Goal: Task Accomplishment & Management: Complete application form

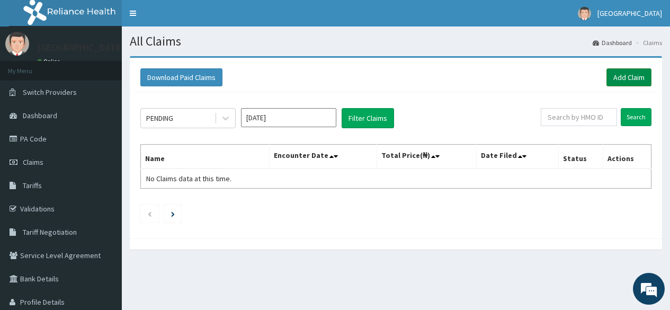
click at [623, 79] on link "Add Claim" at bounding box center [629, 77] width 45 height 18
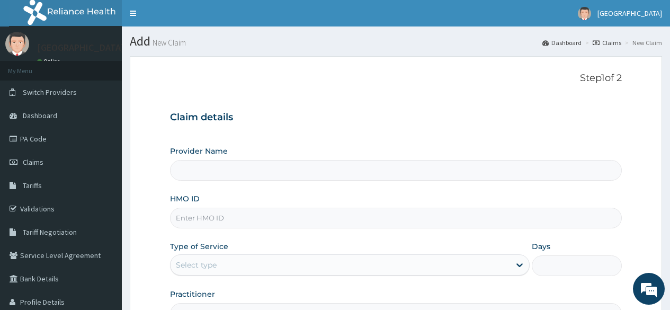
paste input "CHL/11779/C"
type input "CHL/11779/C"
type input "[GEOGRAPHIC_DATA]"
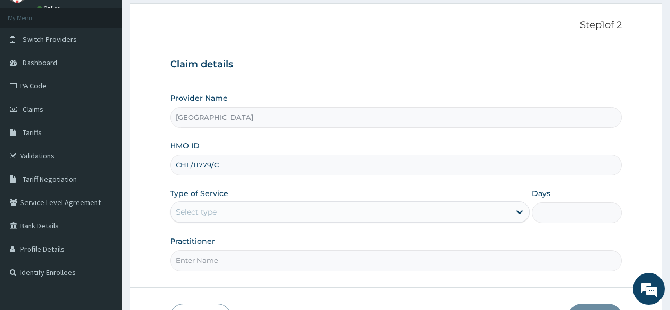
scroll to position [106, 0]
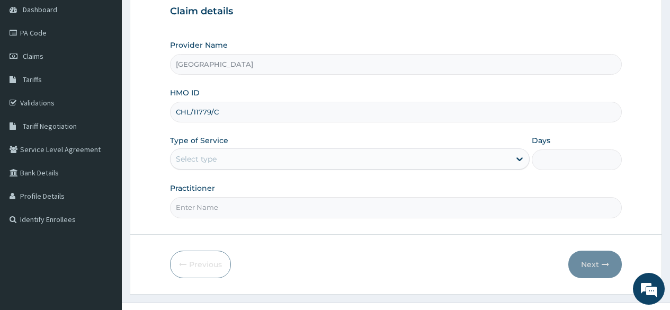
type input "CHL/11779/C"
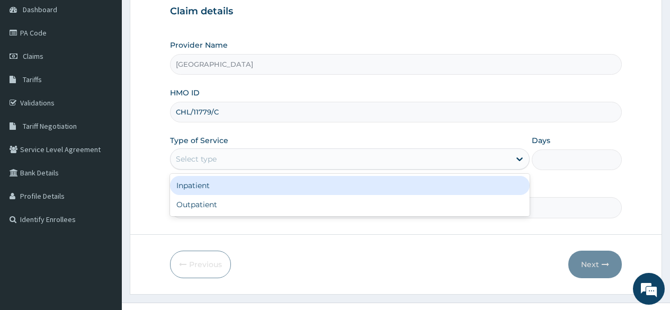
click at [206, 165] on div "Select type" at bounding box center [341, 158] width 340 height 17
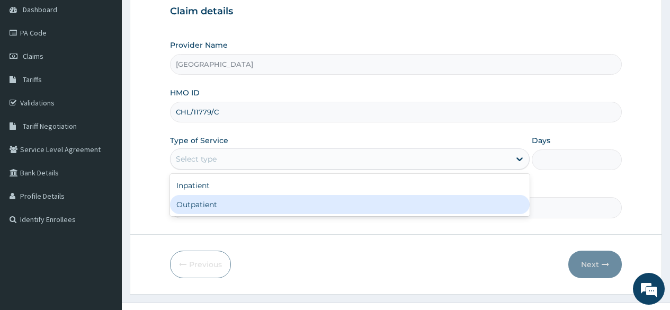
click at [192, 213] on div "Outpatient" at bounding box center [350, 204] width 360 height 19
type input "1"
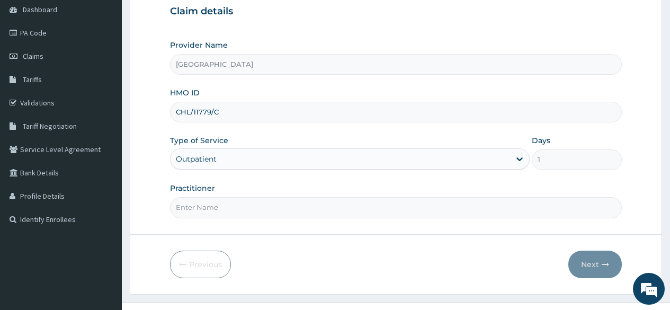
click at [193, 212] on input "Practitioner" at bounding box center [396, 207] width 452 height 21
type input "DR FAWOLE"
click at [594, 262] on button "Next" at bounding box center [595, 265] width 54 height 28
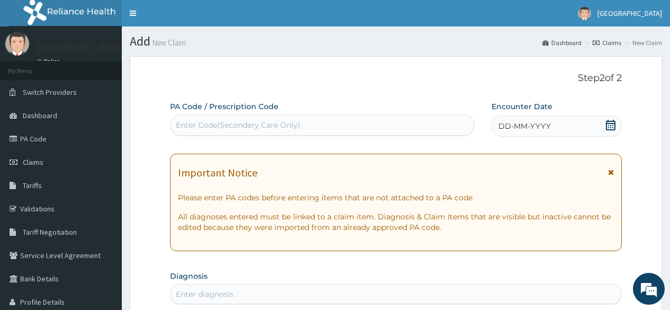
click at [207, 126] on div "Enter Code(Secondary Care Only)" at bounding box center [238, 125] width 124 height 11
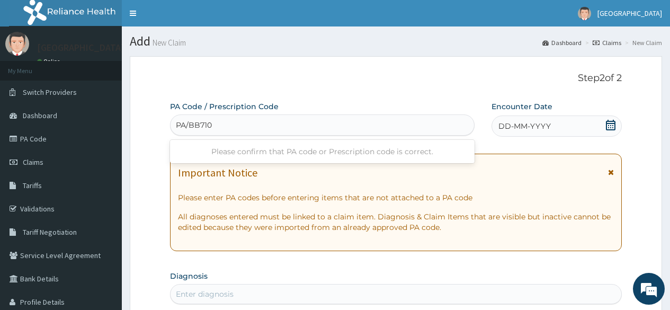
type input "PA/BB7105"
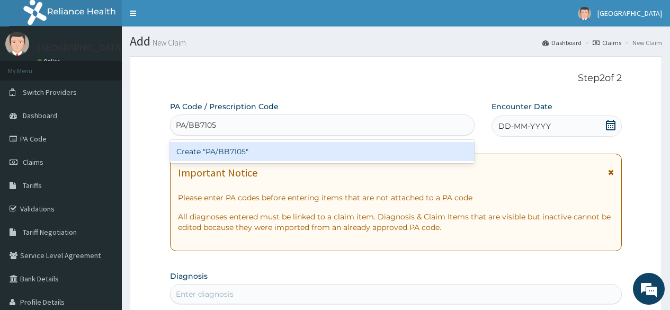
click at [249, 151] on div "Create "PA/BB7105"" at bounding box center [322, 151] width 304 height 19
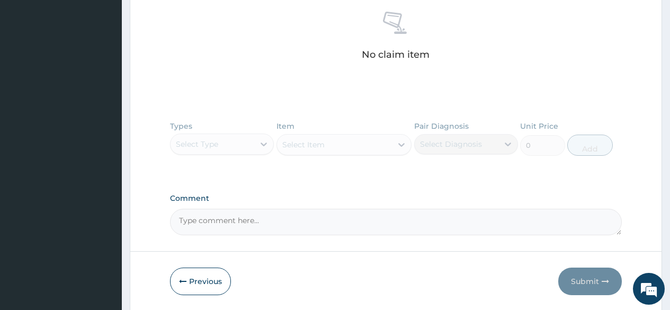
scroll to position [460, 0]
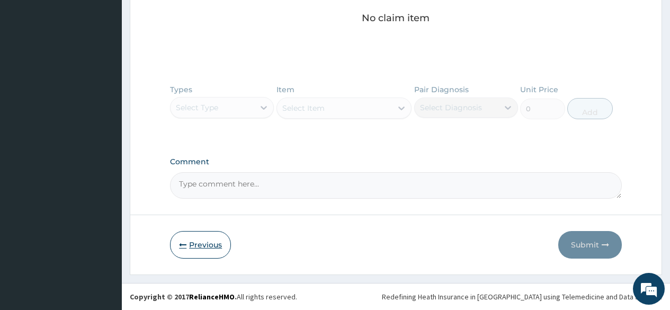
click at [179, 245] on icon "button" at bounding box center [182, 244] width 7 height 7
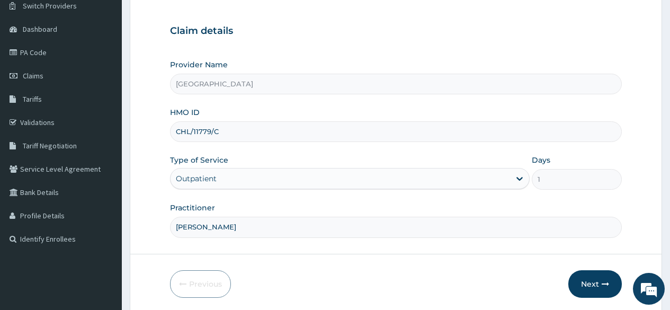
scroll to position [20, 0]
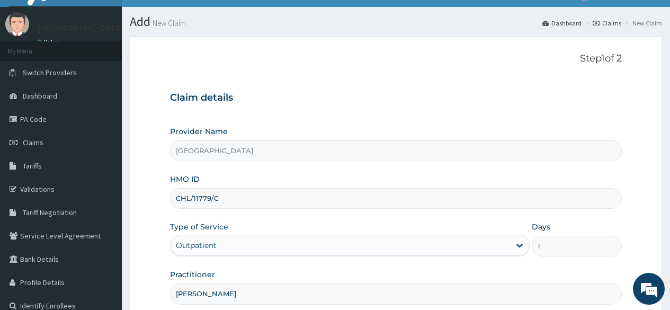
drag, startPoint x: 225, startPoint y: 202, endPoint x: 226, endPoint y: 192, distance: 10.1
click at [226, 195] on input "CHL/11779/C" at bounding box center [396, 198] width 452 height 21
drag, startPoint x: 189, startPoint y: 199, endPoint x: 173, endPoint y: 200, distance: 16.0
click at [173, 200] on input "CHL/11779/B" at bounding box center [396, 198] width 452 height 21
drag, startPoint x: 230, startPoint y: 197, endPoint x: 176, endPoint y: 202, distance: 54.3
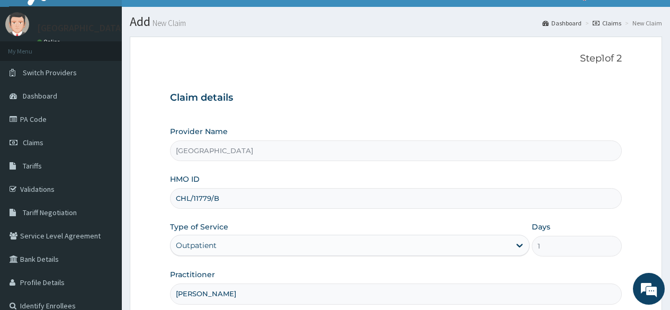
click at [176, 202] on input "CHL/11779/B" at bounding box center [396, 198] width 452 height 21
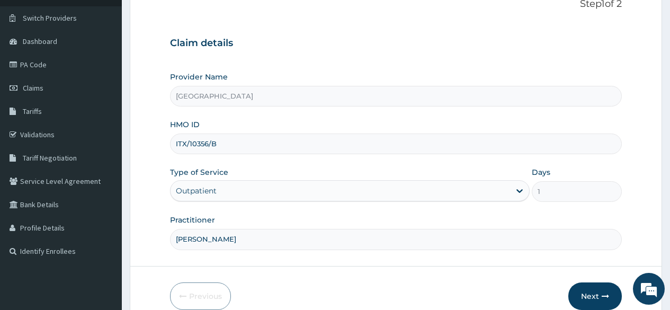
scroll to position [126, 0]
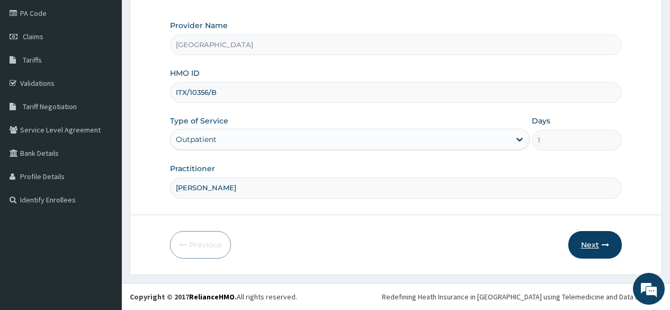
type input "ITX/10356/B"
click at [589, 245] on button "Next" at bounding box center [595, 245] width 54 height 28
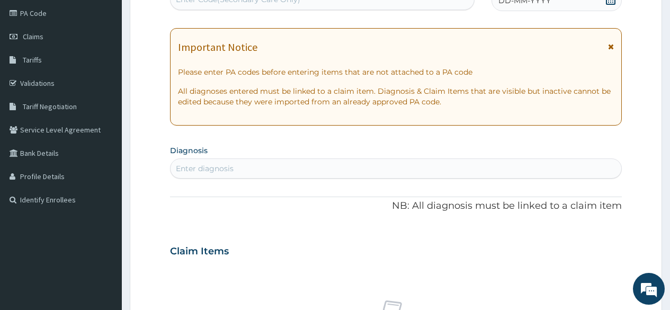
scroll to position [0, 0]
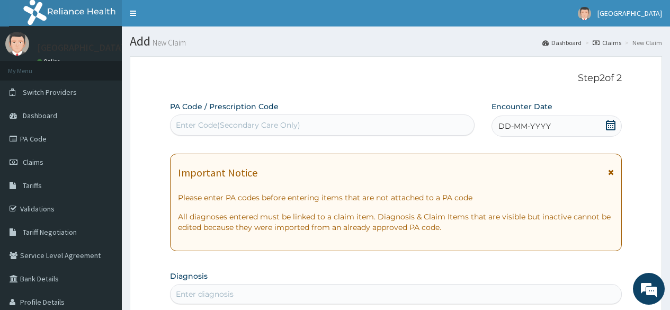
drag, startPoint x: 614, startPoint y: 127, endPoint x: 605, endPoint y: 133, distance: 11.0
click at [614, 128] on icon at bounding box center [610, 125] width 11 height 11
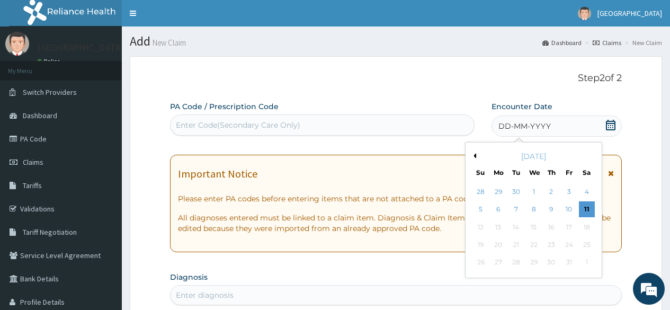
drag, startPoint x: 499, startPoint y: 209, endPoint x: 352, endPoint y: 271, distance: 159.1
click at [493, 212] on div "6" at bounding box center [499, 210] width 16 height 16
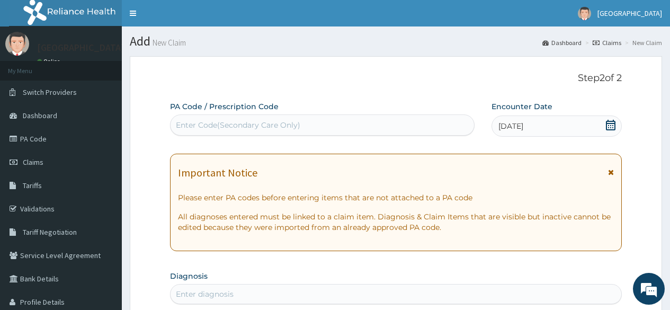
click at [272, 297] on div "Enter diagnosis" at bounding box center [396, 294] width 451 height 17
type input "U"
type input "PAINFUL URINATION"
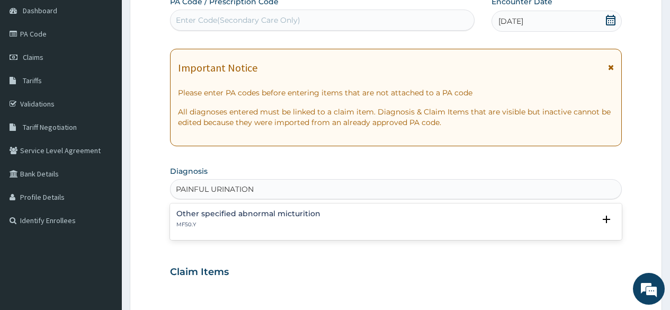
scroll to position [106, 0]
click at [227, 218] on div "Other specified abnormal micturition MF50.Y" at bounding box center [248, 218] width 144 height 19
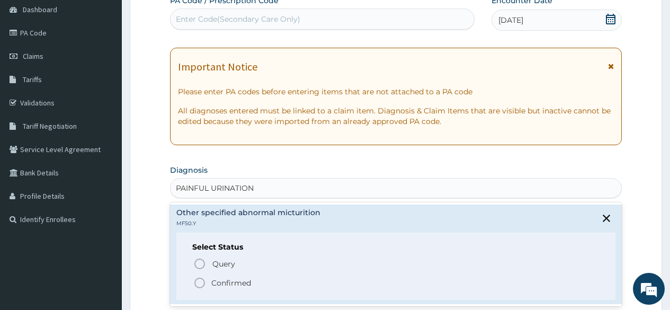
drag, startPoint x: 203, startPoint y: 284, endPoint x: 212, endPoint y: 275, distance: 12.7
click at [203, 284] on icon "status option filled" at bounding box center [199, 283] width 13 height 13
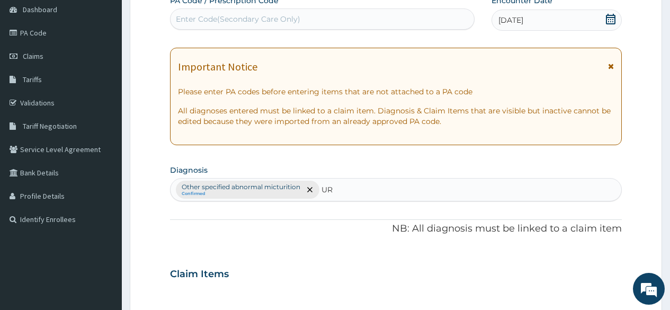
type input "U"
type input "URINARY TRACT"
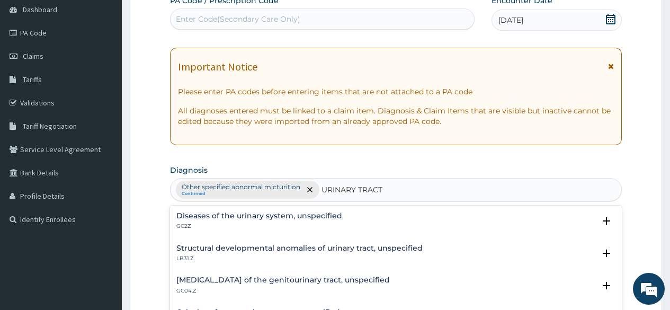
click at [298, 217] on h4 "Diseases of the urinary system, unspecified" at bounding box center [259, 216] width 166 height 8
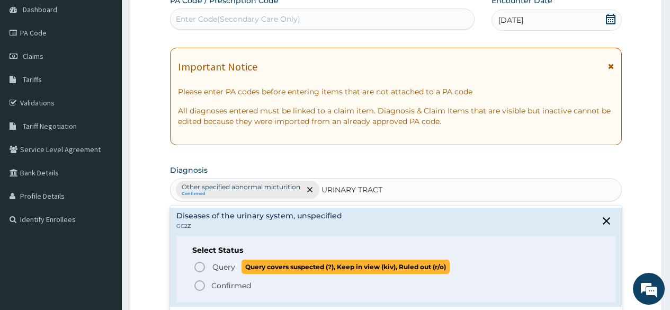
drag, startPoint x: 202, startPoint y: 266, endPoint x: 237, endPoint y: 246, distance: 40.6
click at [203, 265] on icon "status option query" at bounding box center [199, 267] width 13 height 13
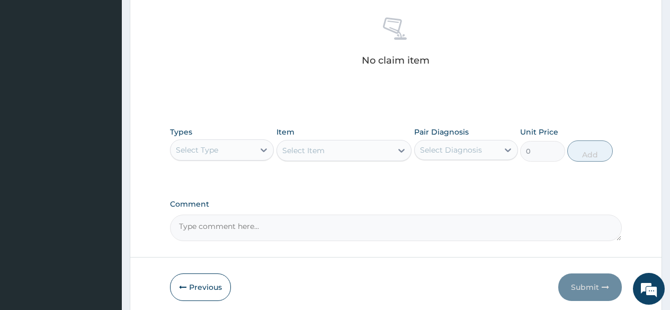
scroll to position [454, 0]
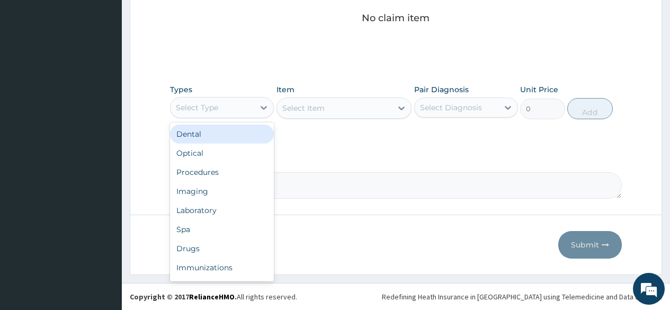
click at [222, 114] on div "Select Type" at bounding box center [213, 107] width 84 height 17
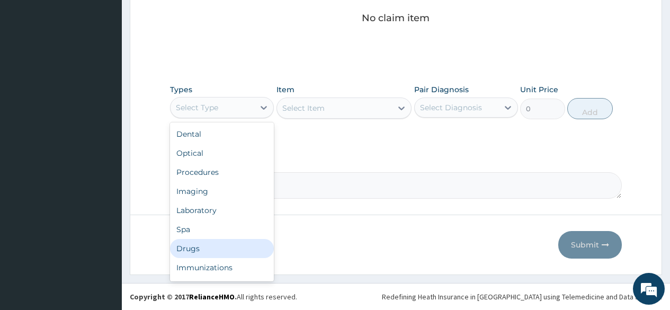
click at [191, 251] on div "Drugs" at bounding box center [222, 248] width 104 height 19
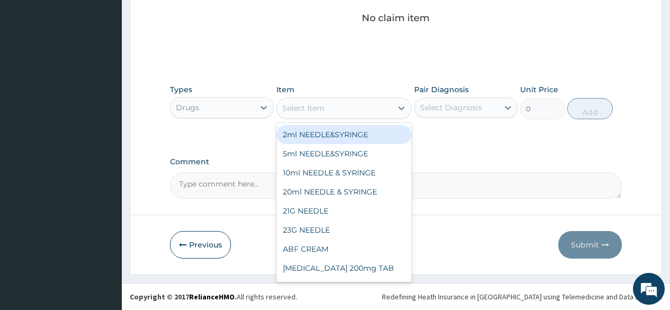
click at [307, 108] on div "Select Item" at bounding box center [303, 108] width 42 height 11
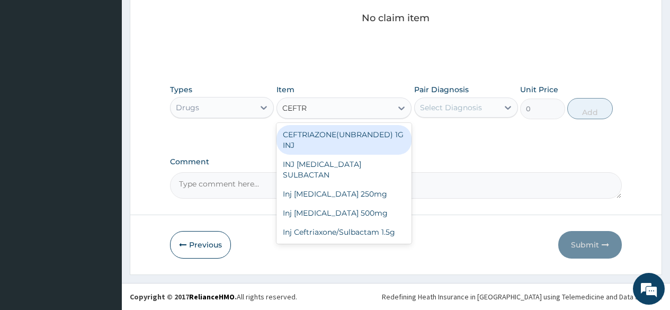
type input "CEFTRI"
click at [341, 134] on div "CEFTRIAZONE(UNBRANDED) 1G INJ" at bounding box center [345, 140] width 136 height 30
type input "2000"
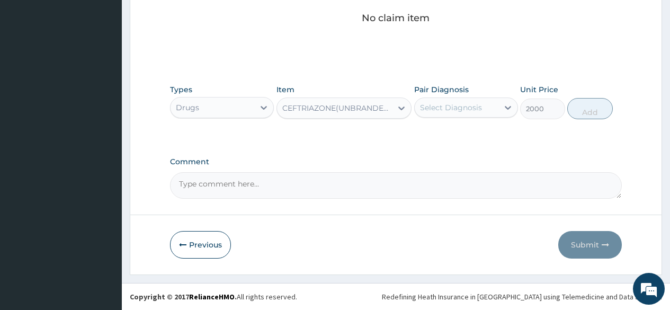
click at [425, 111] on div "Select Diagnosis" at bounding box center [451, 107] width 62 height 11
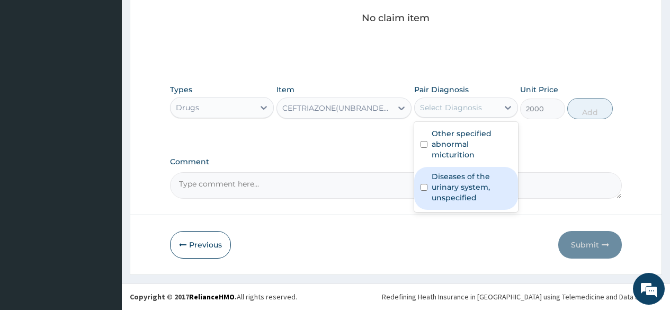
drag, startPoint x: 444, startPoint y: 183, endPoint x: 450, endPoint y: 144, distance: 39.7
click at [447, 172] on label "Diseases of the urinary system, unspecified" at bounding box center [472, 187] width 80 height 32
checkbox input "true"
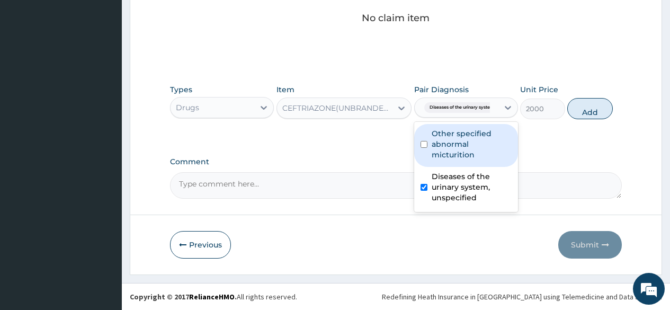
drag, startPoint x: 450, startPoint y: 140, endPoint x: 529, endPoint y: 123, distance: 80.8
click at [457, 138] on label "Other specified abnormal micturition" at bounding box center [472, 144] width 80 height 32
checkbox input "true"
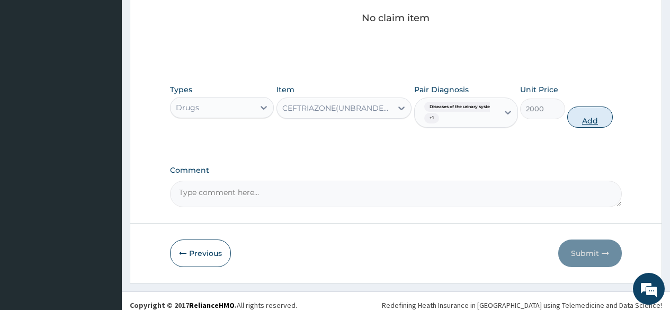
click at [599, 110] on button "Add" at bounding box center [589, 116] width 45 height 21
type input "0"
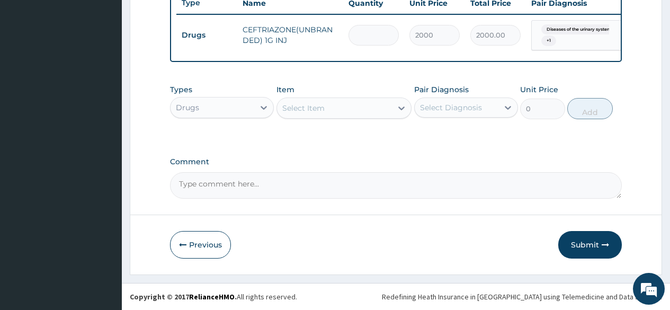
type input "0.00"
type input "3"
type input "6000.00"
type input "3"
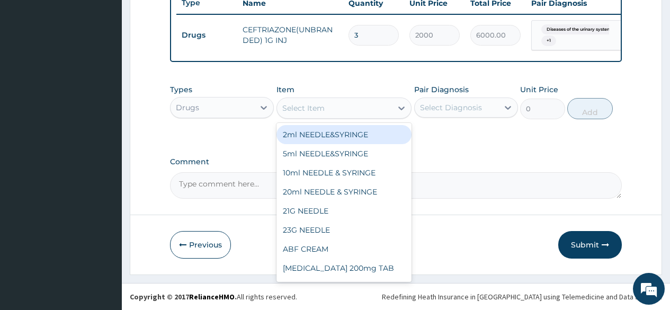
click at [334, 111] on div "Select Item" at bounding box center [334, 108] width 115 height 17
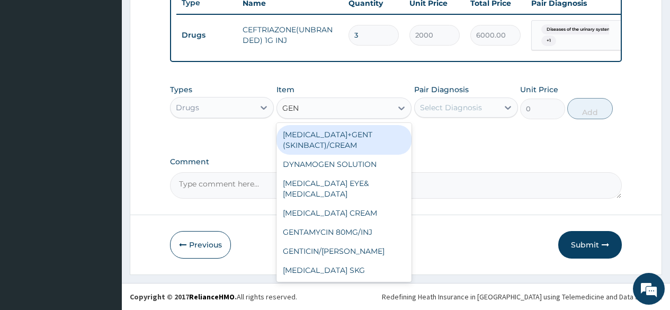
type input "GENT"
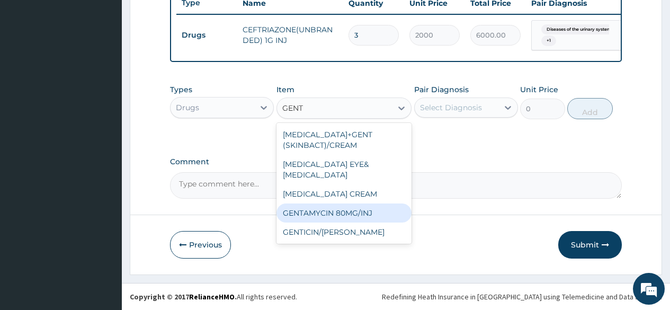
click at [322, 207] on div "GENTAMYCIN 80MG/INJ" at bounding box center [345, 212] width 136 height 19
type input "500"
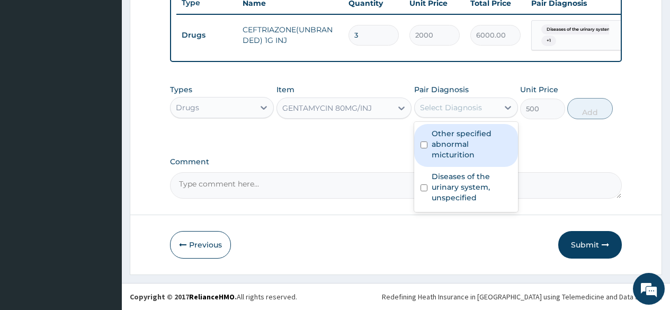
click at [453, 109] on div "Select Diagnosis" at bounding box center [451, 107] width 62 height 11
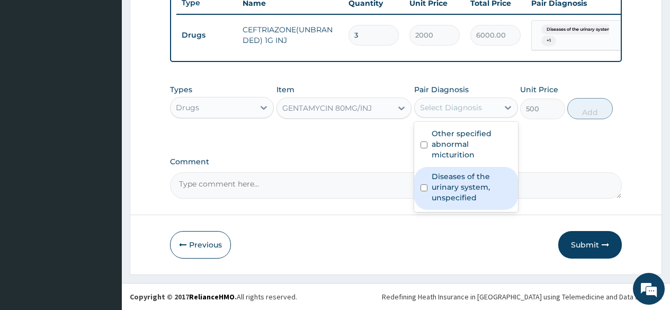
drag, startPoint x: 449, startPoint y: 185, endPoint x: 453, endPoint y: 155, distance: 30.0
click at [450, 176] on label "Diseases of the urinary system, unspecified" at bounding box center [472, 187] width 80 height 32
checkbox input "true"
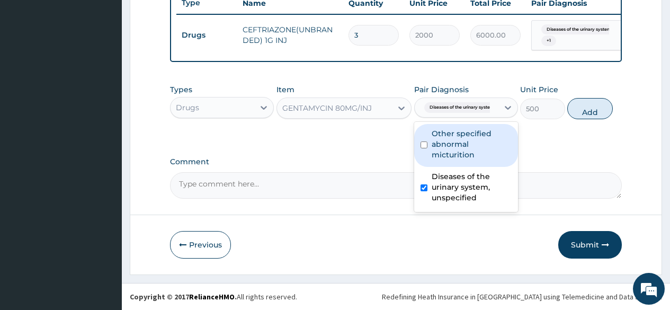
drag, startPoint x: 453, startPoint y: 149, endPoint x: 503, endPoint y: 137, distance: 51.8
click at [455, 147] on label "Other specified abnormal micturition" at bounding box center [472, 144] width 80 height 32
checkbox input "true"
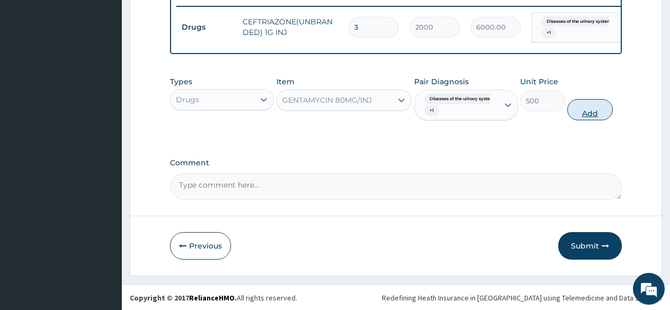
click at [593, 117] on button "Add" at bounding box center [589, 109] width 45 height 21
type input "0"
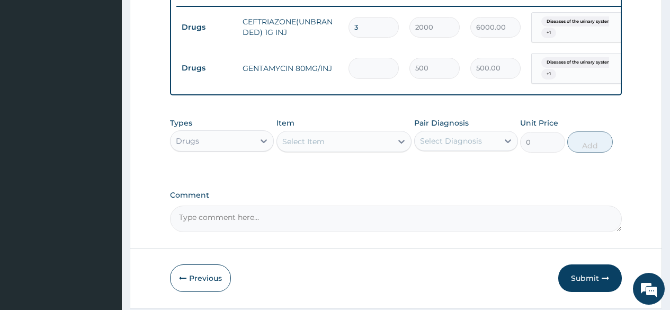
type input "0.00"
type input "6"
type input "3000.00"
type input "6"
click at [204, 232] on textarea "Comment" at bounding box center [396, 219] width 452 height 26
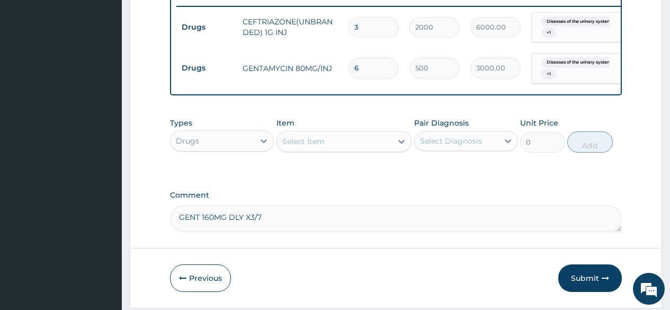
type textarea "GENT 160MG DLY X3/7"
click at [241, 149] on div "Drugs" at bounding box center [213, 140] width 84 height 17
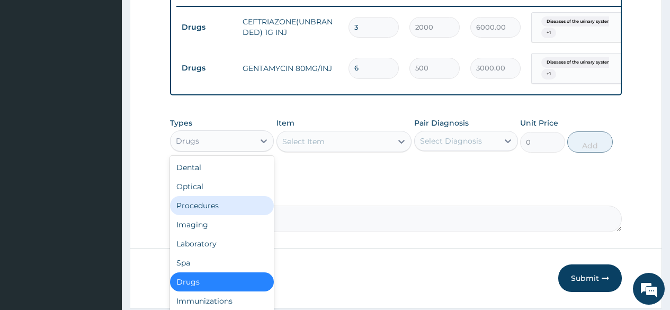
click at [209, 213] on div "Procedures" at bounding box center [222, 205] width 104 height 19
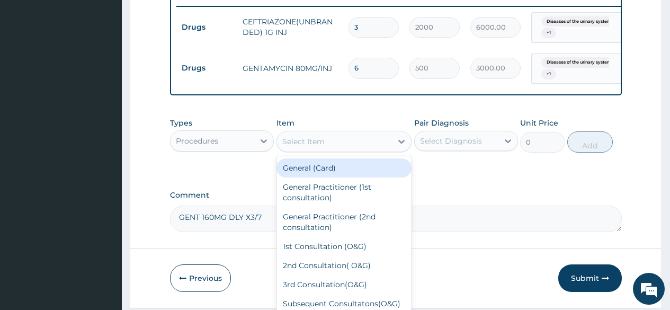
click at [352, 150] on div "Select Item" at bounding box center [334, 141] width 115 height 17
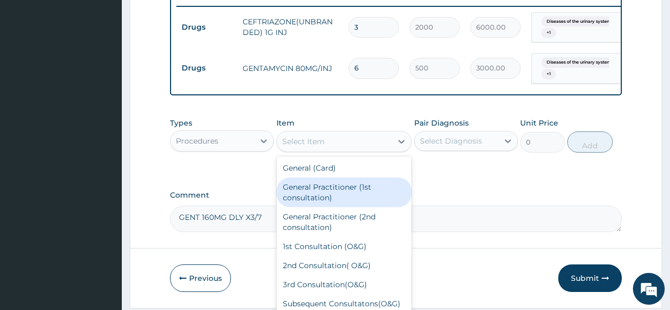
drag, startPoint x: 344, startPoint y: 204, endPoint x: 405, endPoint y: 167, distance: 71.8
click at [366, 190] on div "General Practitioner (1st consultation)" at bounding box center [345, 192] width 136 height 30
type input "2000"
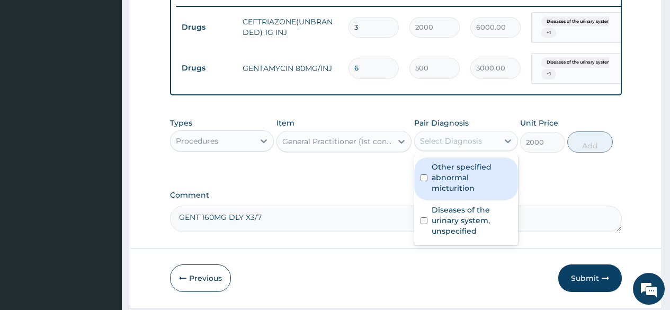
click at [433, 146] on div "Select Diagnosis" at bounding box center [451, 141] width 62 height 11
click at [436, 193] on label "Other specified abnormal micturition" at bounding box center [472, 178] width 80 height 32
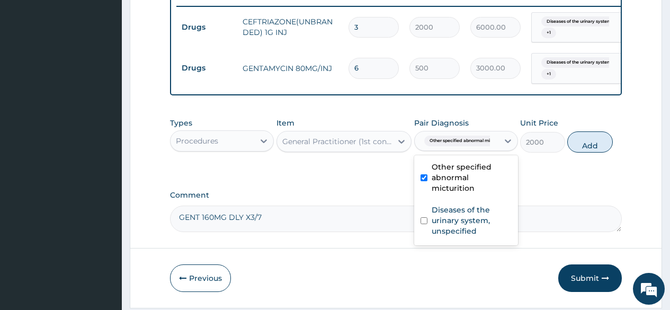
checkbox input "true"
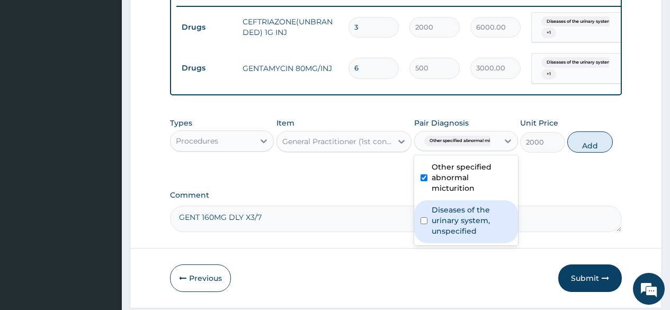
drag, startPoint x: 441, startPoint y: 240, endPoint x: 484, endPoint y: 215, distance: 49.4
click at [444, 236] on label "Diseases of the urinary system, unspecified" at bounding box center [472, 220] width 80 height 32
checkbox input "true"
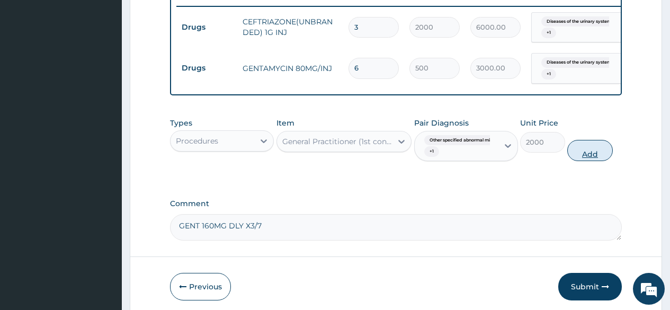
click at [584, 157] on button "Add" at bounding box center [589, 150] width 45 height 21
type input "0"
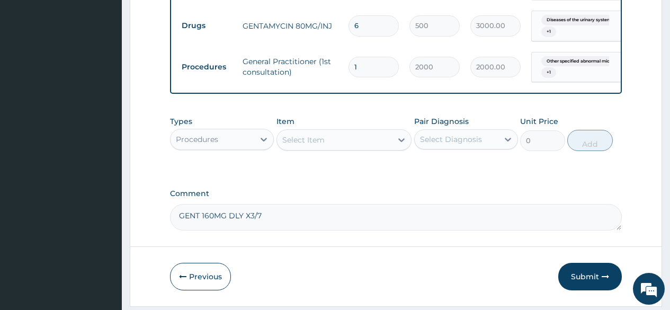
scroll to position [498, 0]
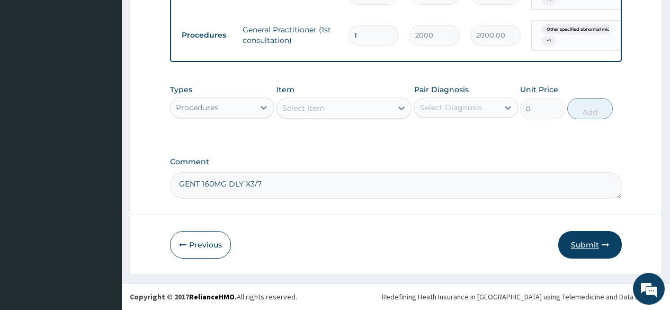
click at [585, 240] on button "Submit" at bounding box center [590, 245] width 64 height 28
